Goal: Communication & Community: Share content

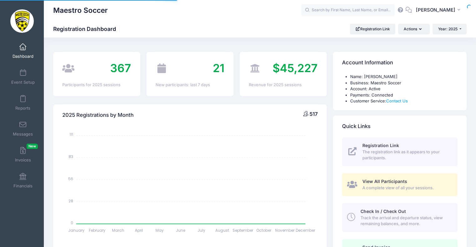
select select
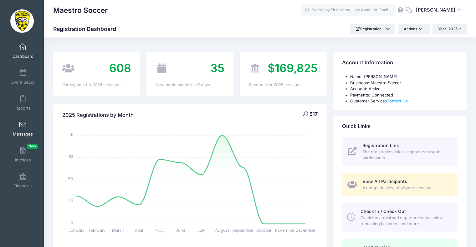
click at [24, 120] on link "Messages" at bounding box center [23, 129] width 30 height 22
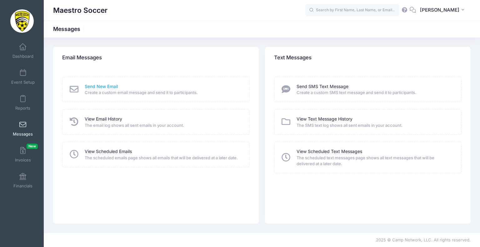
click at [105, 84] on link "Send New Email" at bounding box center [101, 87] width 33 height 7
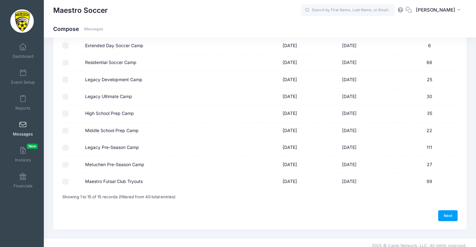
scroll to position [171, 0]
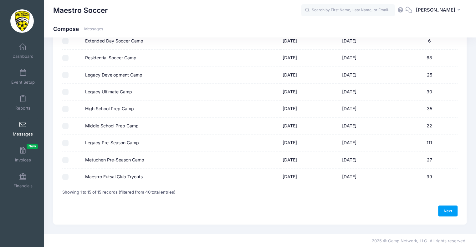
click at [67, 177] on input "Maestro Futsal Club Tryouts" at bounding box center [65, 177] width 6 height 6
checkbox input "true"
click at [447, 210] on link "Next" at bounding box center [447, 211] width 19 height 11
select select "50"
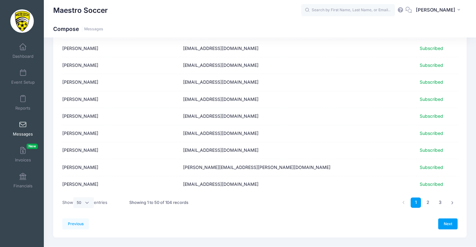
scroll to position [762, 0]
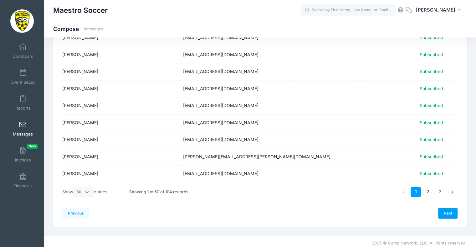
click at [261, 153] on td "shakil.komal@gmail.com" at bounding box center [298, 157] width 236 height 17
click at [443, 208] on link "Next" at bounding box center [447, 213] width 19 height 11
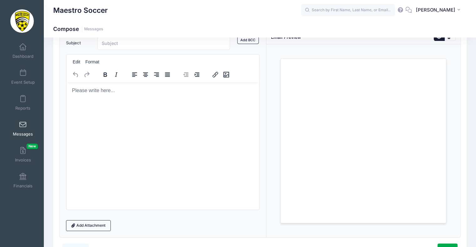
scroll to position [0, 0]
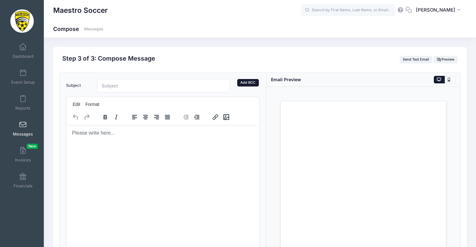
click at [245, 83] on link "Add BCC" at bounding box center [248, 83] width 22 height 8
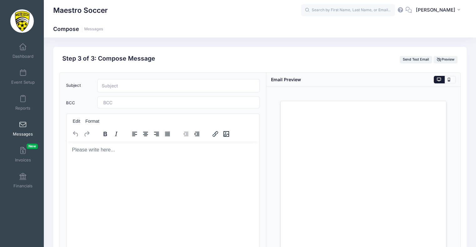
click at [130, 101] on span at bounding box center [120, 102] width 34 height 5
click at [129, 146] on p "Rich Text Area. Press ALT-0 for help." at bounding box center [162, 149] width 183 height 7
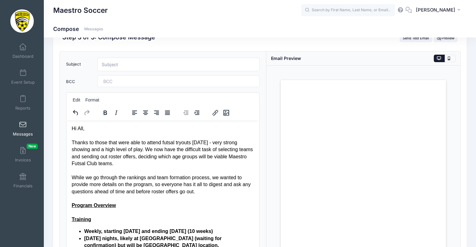
scroll to position [31, 0]
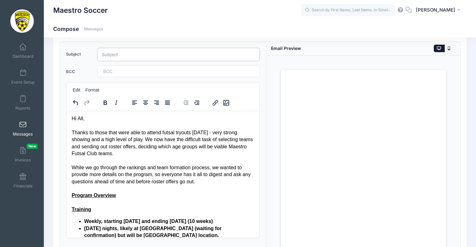
click at [123, 56] on input "Subject" at bounding box center [178, 54] width 163 height 13
type input "Maestro Futsal Club Tryouts: Follow Up"
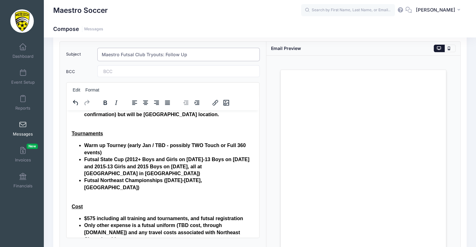
scroll to position [150, 0]
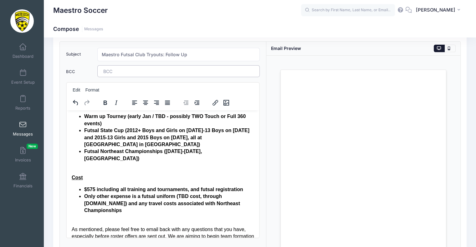
click at [123, 73] on span at bounding box center [120, 71] width 34 height 5
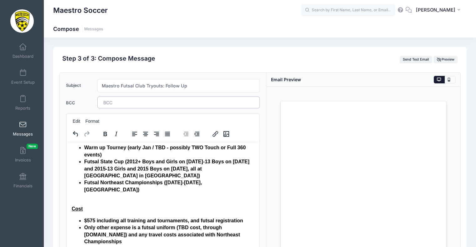
scroll to position [98, 0]
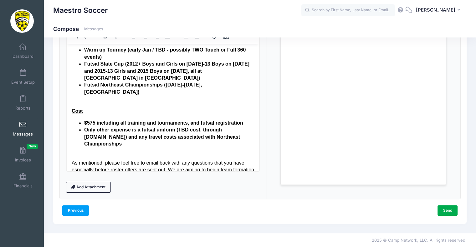
click at [67, 207] on link "Previous" at bounding box center [75, 210] width 27 height 11
select select "50"
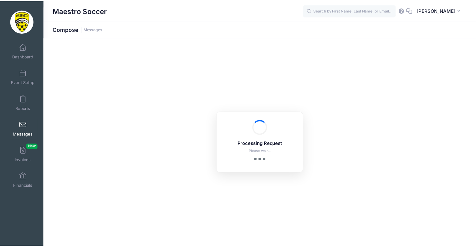
scroll to position [0, 0]
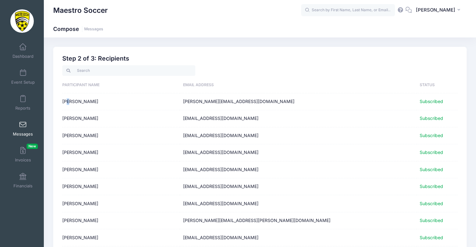
click at [68, 95] on td "Paul Perconte" at bounding box center [121, 102] width 118 height 17
click at [80, 102] on td "Paul Perconte" at bounding box center [121, 102] width 118 height 17
click at [83, 102] on td "Paul Perconte" at bounding box center [121, 102] width 118 height 17
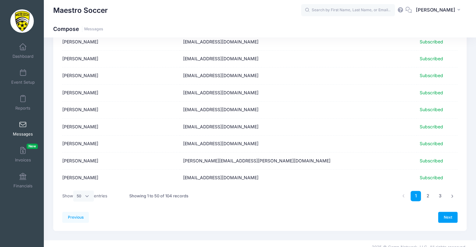
scroll to position [762, 0]
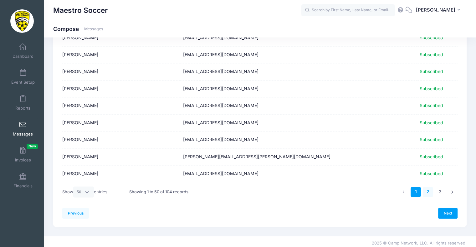
click at [426, 187] on link "2" at bounding box center [428, 192] width 10 height 10
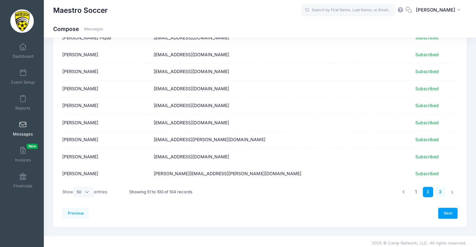
click at [440, 187] on link "3" at bounding box center [440, 192] width 10 height 10
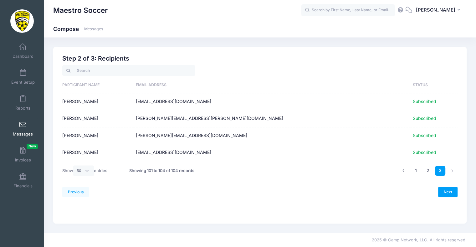
scroll to position [0, 0]
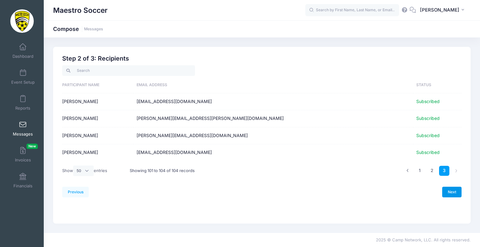
click at [452, 193] on link "Next" at bounding box center [452, 192] width 19 height 11
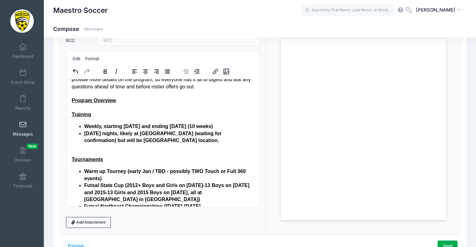
scroll to position [63, 0]
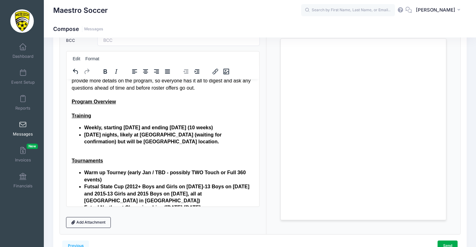
click at [192, 170] on strong "Warm up Tourney (early Jan / TBD - possibly TWO Touch or Full 360 events)" at bounding box center [164, 176] width 161 height 12
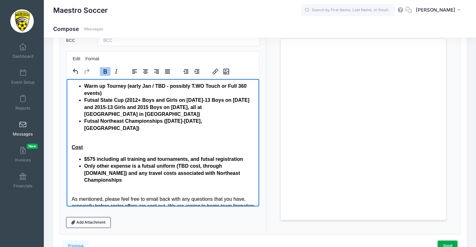
scroll to position [150, 0]
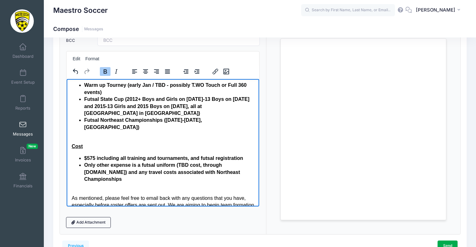
click at [99, 93] on strong "Warm up Tourney (early Jan / TBD - possibly T.WO Touch or Full 360 events)" at bounding box center [165, 88] width 162 height 12
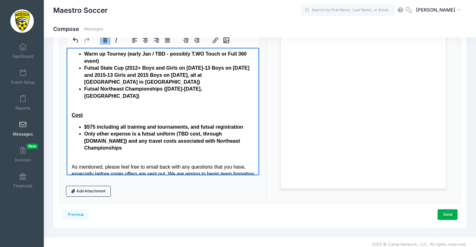
click at [138, 67] on strong "Futsal State Cup (2012+ Boys and Girls on Jan 17, 2014-13 Boys on Jan 24 and 20…" at bounding box center [166, 74] width 165 height 19
click at [153, 75] on strong "Futsal State Cup (2012-2009 Boys and Girls on Jan 17, 2014-13 Boys on Jan 24 an…" at bounding box center [162, 74] width 157 height 19
click at [153, 76] on strong "Futsal State Cup (2012-2009 Boys and Girls on Jan 17, 2014-13 Boys on Jan 24 an…" at bounding box center [162, 74] width 157 height 19
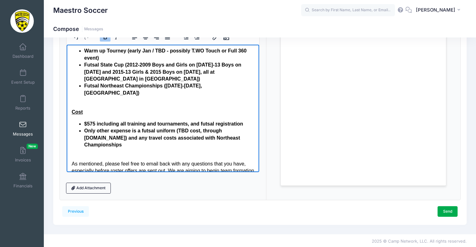
scroll to position [98, 0]
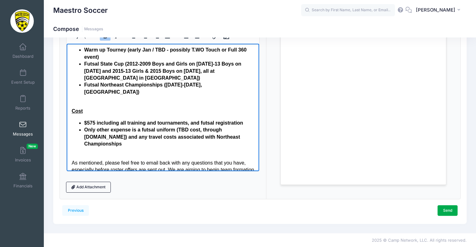
click at [155, 162] on div "As mentioned, please feel free to email back with any questions that you have, …" at bounding box center [162, 169] width 183 height 21
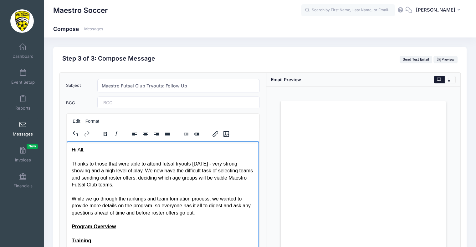
scroll to position [0, 0]
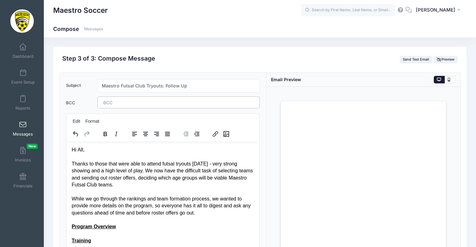
click at [110, 105] on tags "​" at bounding box center [178, 103] width 163 height 12
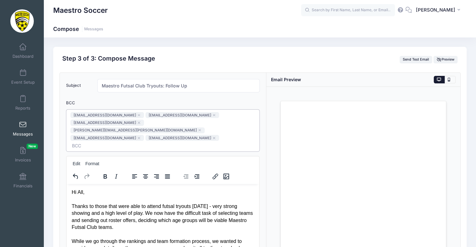
paste span
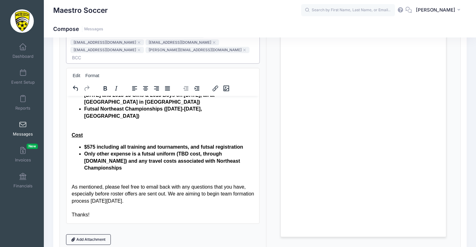
scroll to position [126, 0]
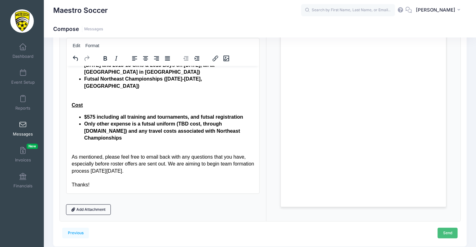
click at [444, 228] on link "Send" at bounding box center [447, 233] width 20 height 11
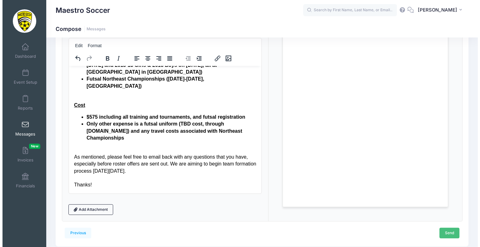
scroll to position [0, 0]
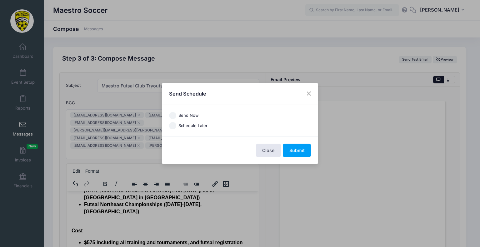
drag, startPoint x: 192, startPoint y: 111, endPoint x: 194, endPoint y: 116, distance: 4.9
click at [193, 113] on div "Send Now Schedule Later America/New York America/Los Angeles America/Chicago Am…" at bounding box center [240, 121] width 156 height 32
click at [196, 116] on label "Send Now" at bounding box center [189, 116] width 20 height 6
click at [176, 116] on input "Send Now" at bounding box center [172, 115] width 7 height 7
radio input "true"
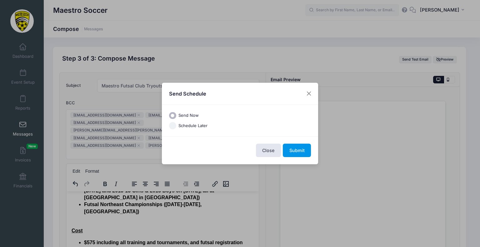
click at [293, 148] on button "Submit" at bounding box center [297, 150] width 28 height 13
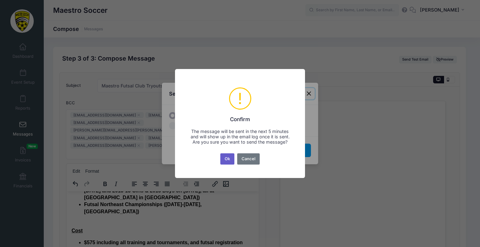
click at [226, 162] on button "Ok" at bounding box center [227, 159] width 14 height 11
